Goal: Navigation & Orientation: Understand site structure

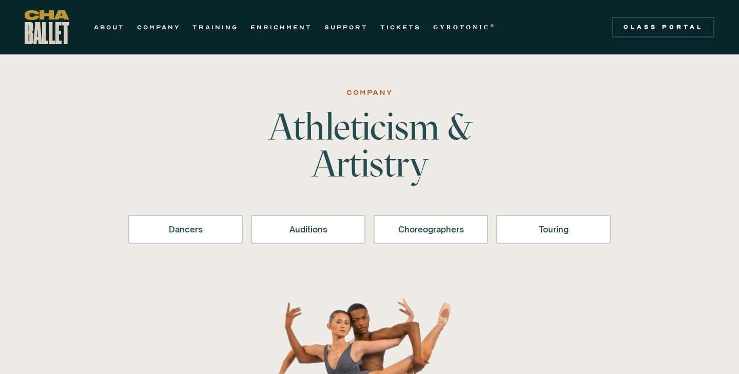
click at [106, 18] on div "ABOUT COMPANY TRAINING ENRICHMENT SUPPORT TICKETS GYROTONIC ® Information Style…" at bounding box center [263, 27] width 477 height 34
click at [109, 30] on link "ABOUT" at bounding box center [109, 27] width 31 height 12
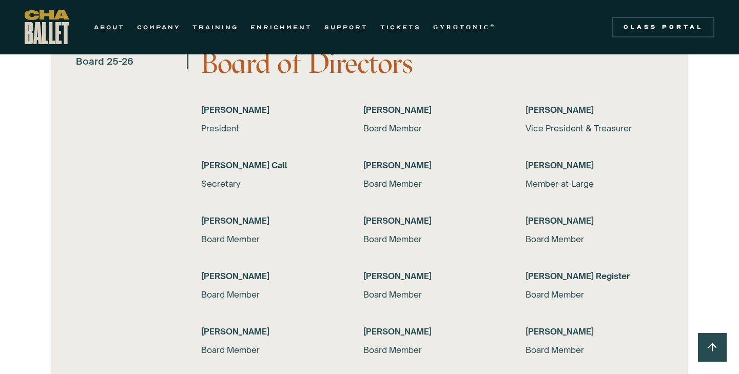
scroll to position [2058, 0]
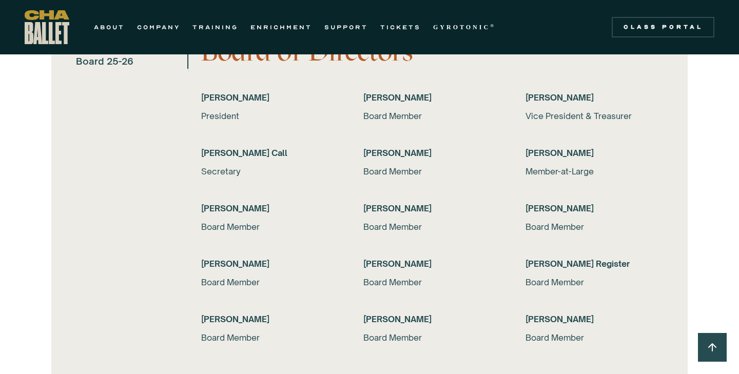
click at [32, 26] on img "home" at bounding box center [47, 27] width 45 height 34
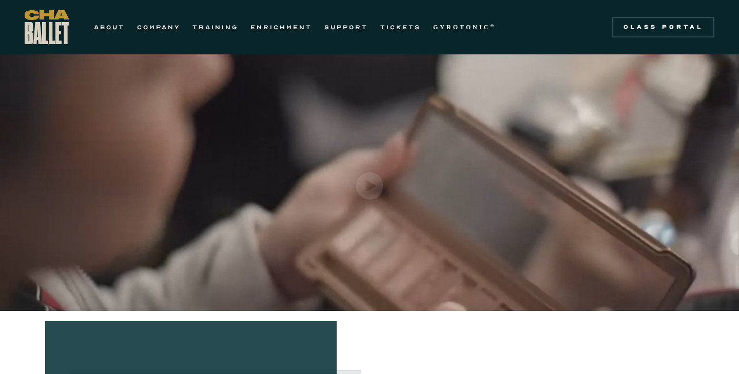
click at [368, 192] on img "open lightbox" at bounding box center [369, 185] width 27 height 27
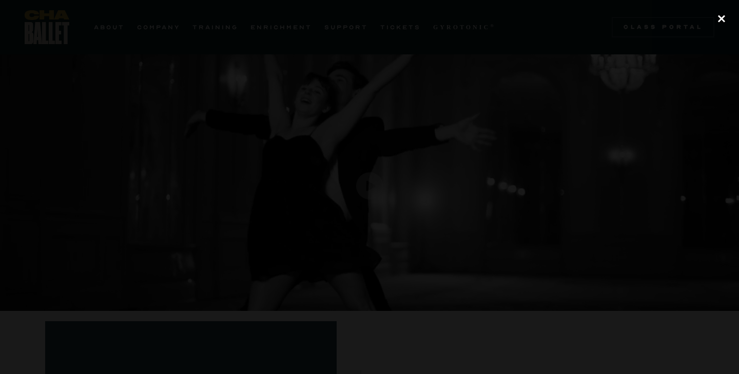
click at [720, 17] on div "close lightbox" at bounding box center [721, 19] width 35 height 23
